Goal: Participate in discussion: Engage in conversation with other users on a specific topic

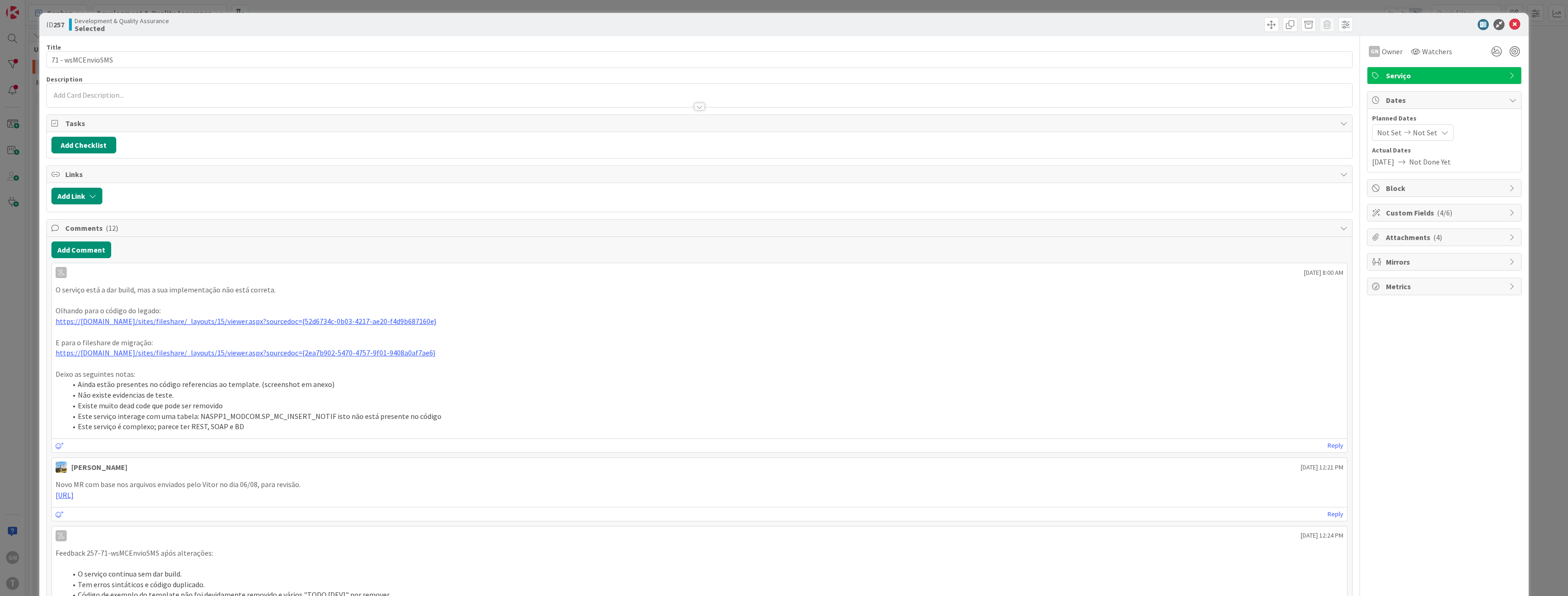
click at [30, 237] on div "ID 257 Development & Quality Assurance Selected Title 17 / 128 71 - wsMCEnvioSM…" at bounding box center [784, 298] width 1568 height 596
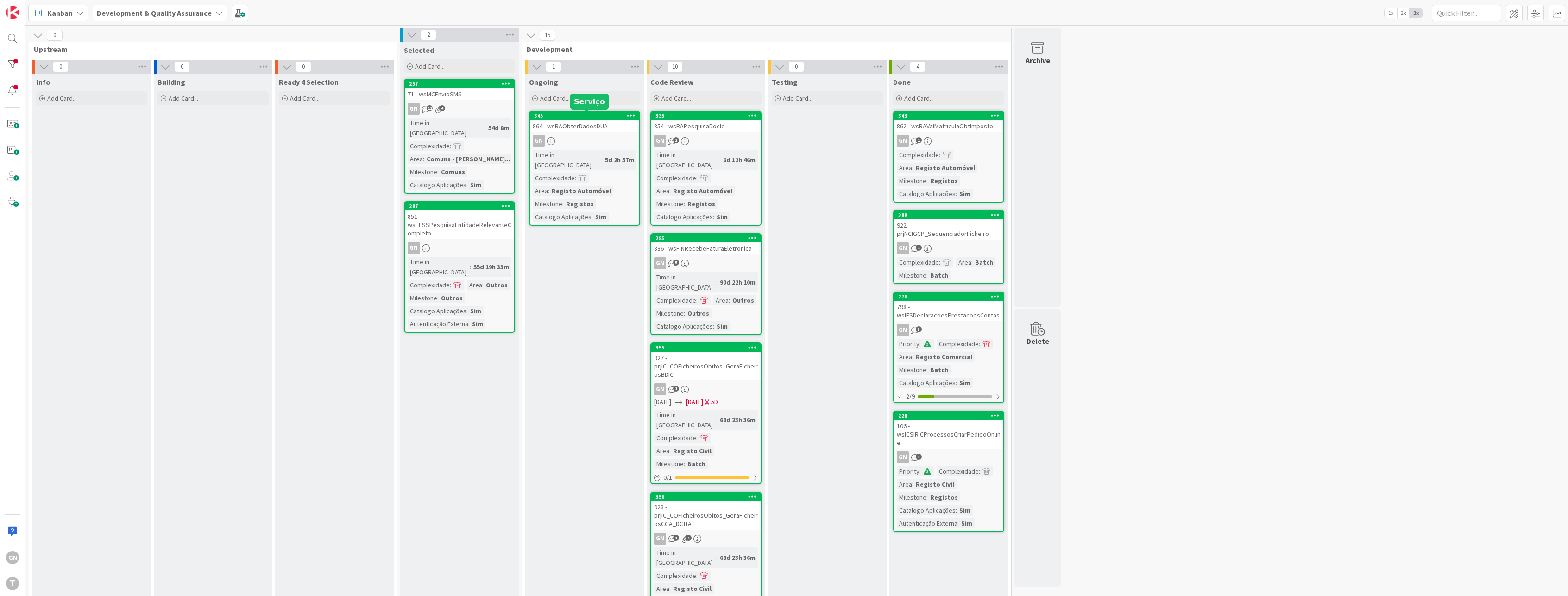
click at [592, 131] on div "864 - wsRAObterDadosDUA" at bounding box center [585, 126] width 110 height 12
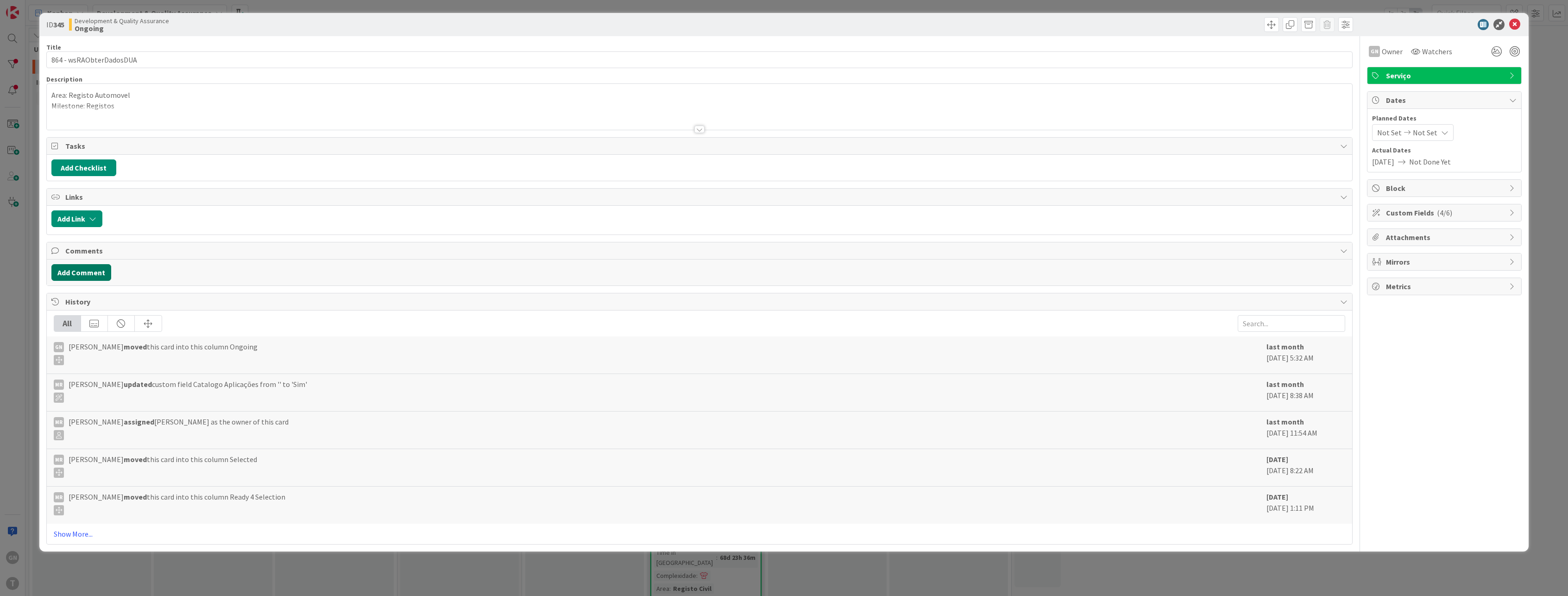
click at [86, 273] on button "Add Comment" at bounding box center [81, 272] width 60 height 16
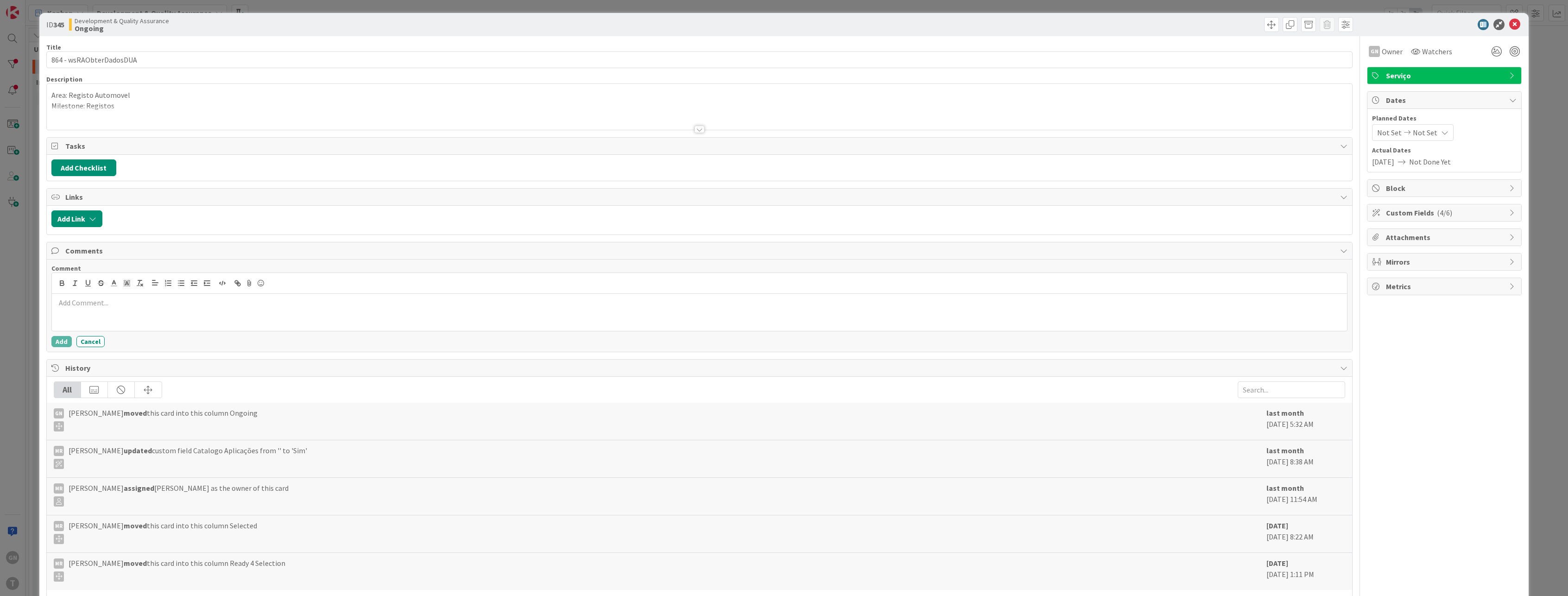
click at [108, 303] on p at bounding box center [699, 303] width 1288 height 11
click at [58, 341] on button "Add" at bounding box center [61, 342] width 20 height 11
click at [27, 312] on div "ID 345 Development & Quality Assurance Ongoing Title 23 / 128 864 - wsRAObterDa…" at bounding box center [784, 298] width 1568 height 596
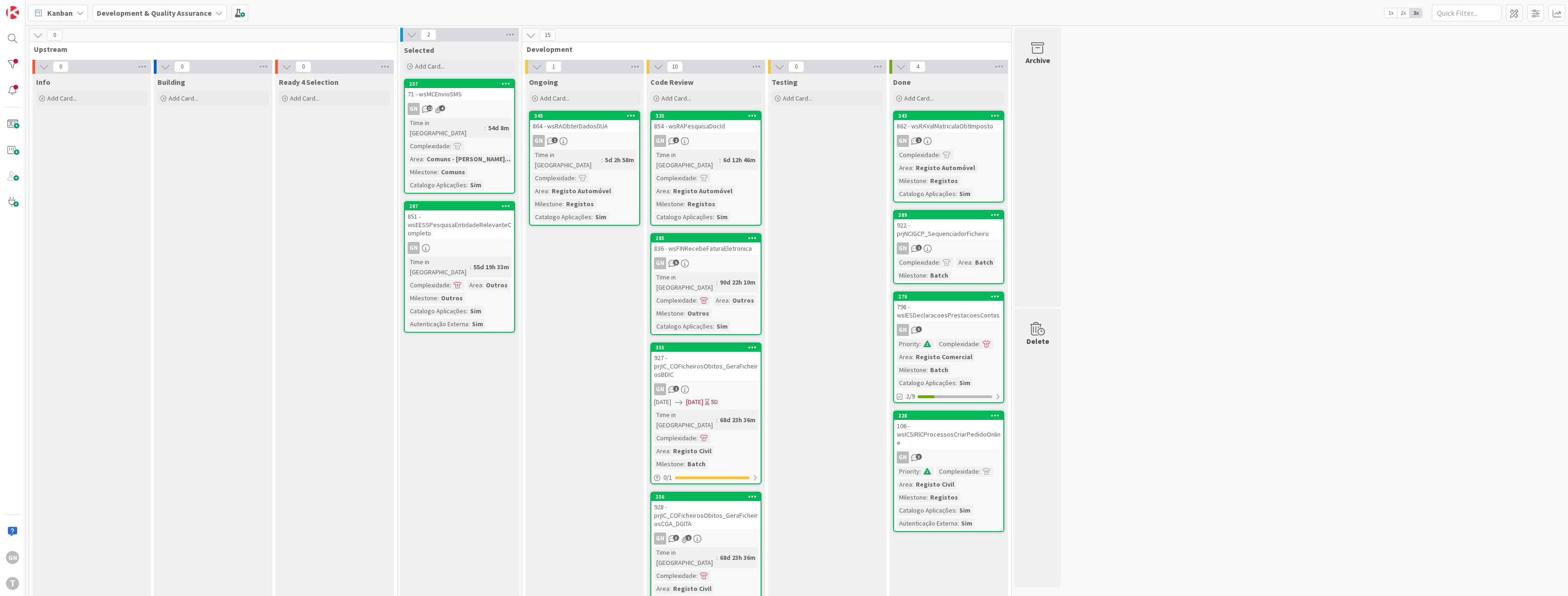
drag, startPoint x: 19, startPoint y: 362, endPoint x: 32, endPoint y: 358, distance: 13.6
click at [19, 362] on div "GN T" at bounding box center [13, 298] width 26 height 596
